Goal: Navigation & Orientation: Find specific page/section

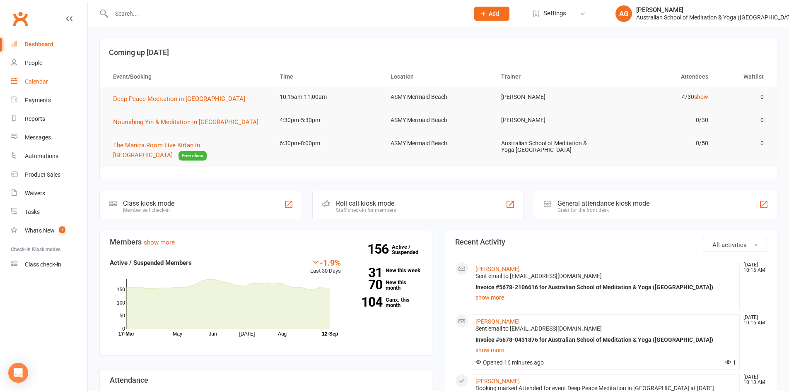
click at [41, 82] on div "Calendar" at bounding box center [36, 81] width 23 height 7
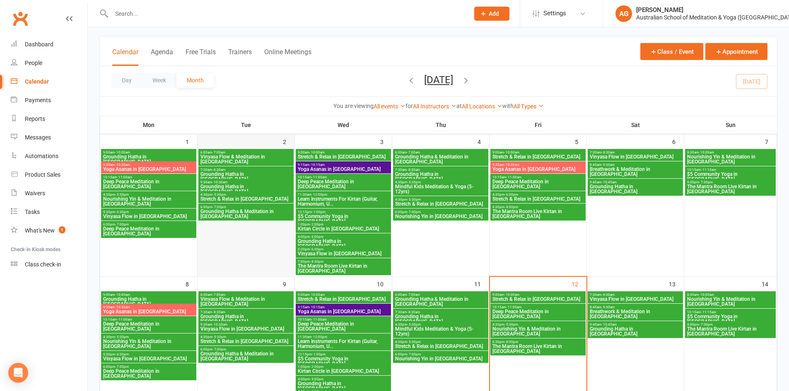
scroll to position [83, 0]
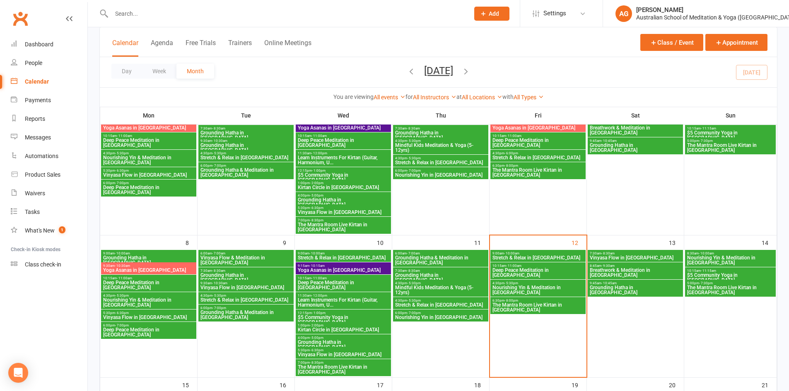
click at [312, 353] on span "Vinyasa Flow in [GEOGRAPHIC_DATA]" at bounding box center [343, 354] width 92 height 5
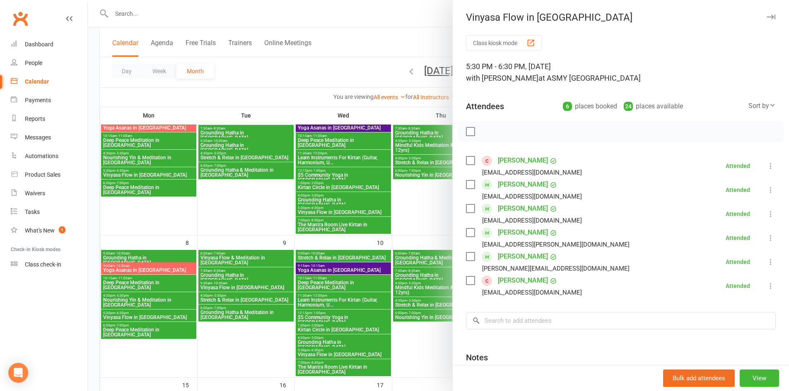
click at [764, 19] on div "Vinyasa Flow in [GEOGRAPHIC_DATA]" at bounding box center [621, 18] width 336 height 12
click at [767, 17] on icon "button" at bounding box center [771, 16] width 9 height 5
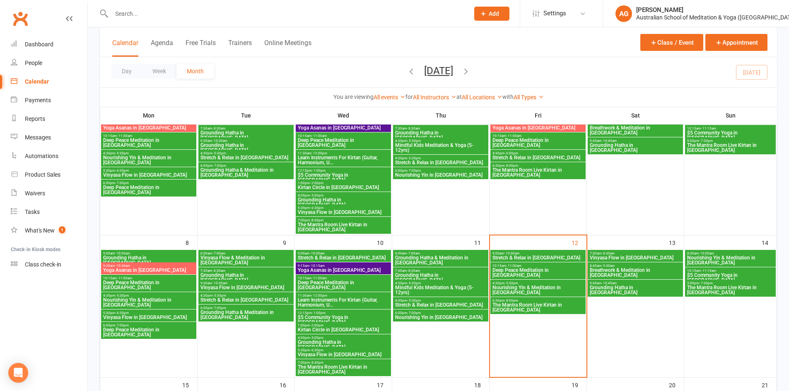
click at [528, 258] on span "Stretch & Relax in [GEOGRAPHIC_DATA]" at bounding box center [538, 258] width 92 height 5
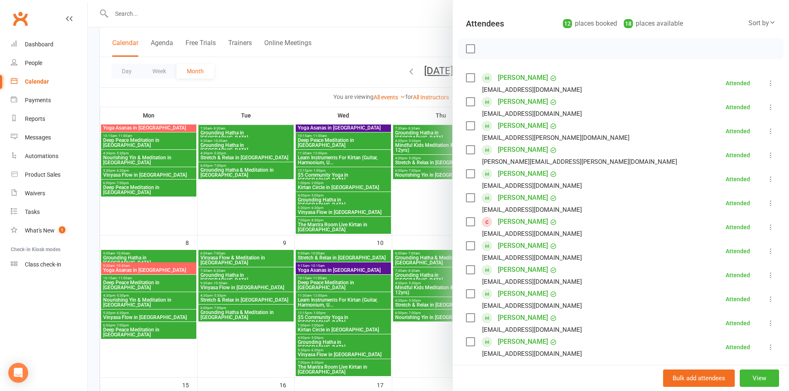
click at [411, 11] on div at bounding box center [438, 195] width 701 height 391
